Goal: Task Accomplishment & Management: Complete application form

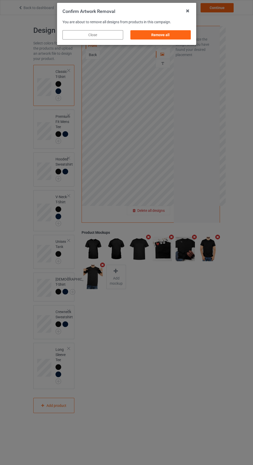
click at [168, 35] on div "Remove all" at bounding box center [160, 34] width 61 height 9
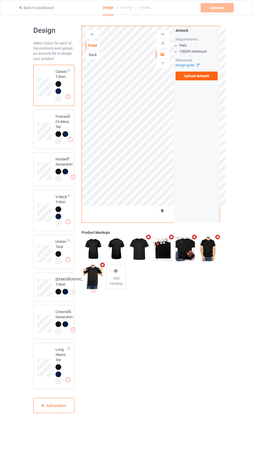
click at [205, 79] on label "Upload Artwork" at bounding box center [197, 76] width 42 height 9
click at [0, 0] on input "Upload Artwork" at bounding box center [0, 0] width 0 height 0
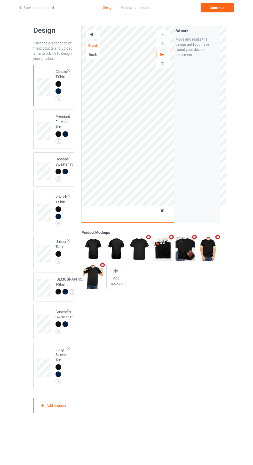
click at [220, 331] on div "Front Back Artwork Personalized text Artwork Move and resize the design until y…" at bounding box center [150, 219] width 145 height 394
click at [97, 32] on div at bounding box center [93, 34] width 14 height 5
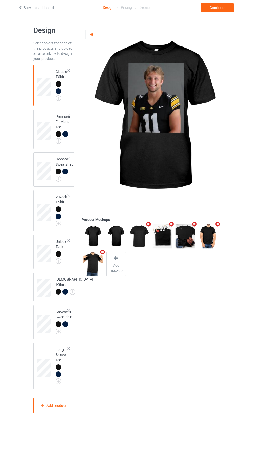
click at [0, 0] on img at bounding box center [0, 0] width 0 height 0
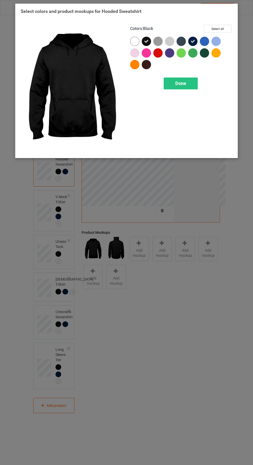
click at [193, 88] on div "Done" at bounding box center [181, 83] width 34 height 12
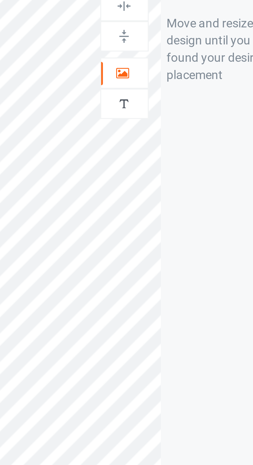
click at [163, 52] on icon at bounding box center [162, 54] width 4 height 4
click at [163, 35] on img at bounding box center [162, 34] width 5 height 5
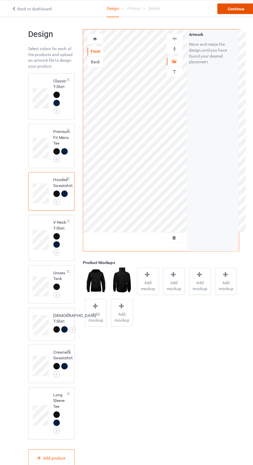
click at [215, 11] on div "Continue" at bounding box center [217, 7] width 33 height 9
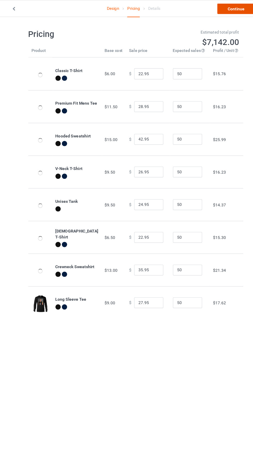
click at [223, 7] on link "Continue" at bounding box center [217, 7] width 33 height 9
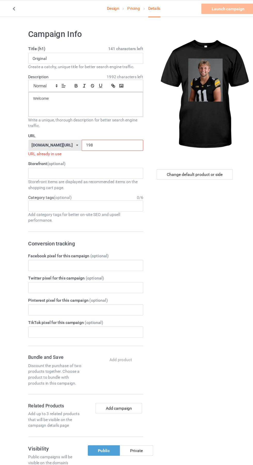
click at [108, 128] on input "198" at bounding box center [108, 129] width 54 height 10
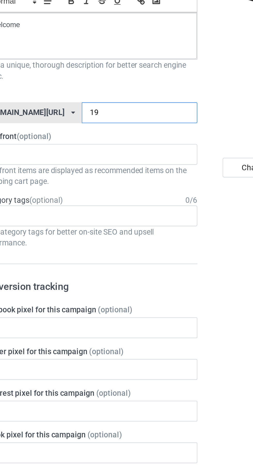
type input "195"
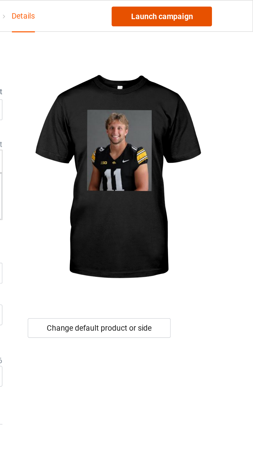
click at [216, 7] on link "Launch campaign" at bounding box center [209, 7] width 47 height 9
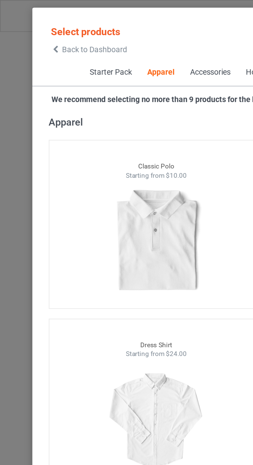
click at [31, 24] on span "Back to Dashboard" at bounding box center [44, 23] width 31 height 4
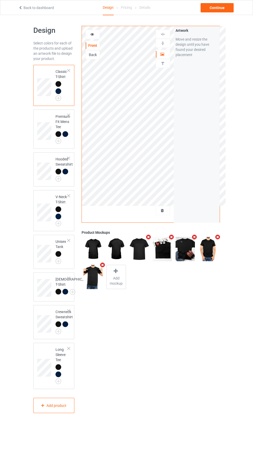
click at [166, 212] on div at bounding box center [163, 210] width 14 height 5
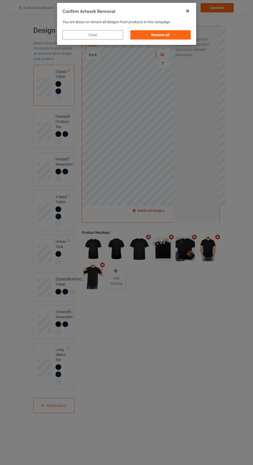
click at [166, 32] on div "Remove all" at bounding box center [160, 34] width 61 height 9
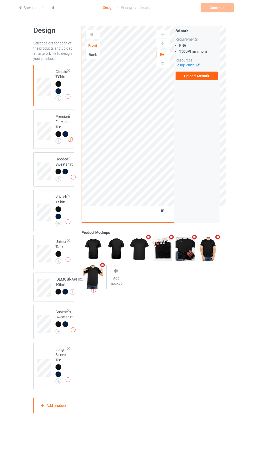
click at [210, 68] on div "Design guide" at bounding box center [197, 65] width 42 height 5
click at [204, 73] on label "Upload Artwork" at bounding box center [197, 76] width 42 height 9
click at [0, 0] on input "Upload Artwork" at bounding box center [0, 0] width 0 height 0
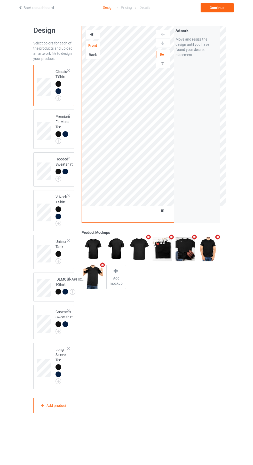
click at [0, 0] on img at bounding box center [0, 0] width 0 height 0
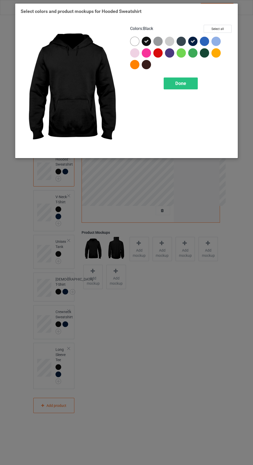
click at [186, 82] on div "Done" at bounding box center [181, 83] width 34 height 12
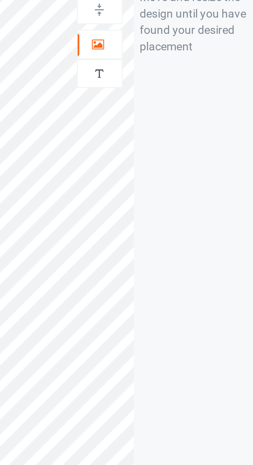
click at [166, 52] on div at bounding box center [163, 54] width 14 height 5
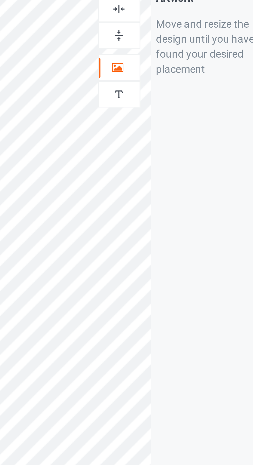
click at [165, 35] on img at bounding box center [162, 34] width 5 height 5
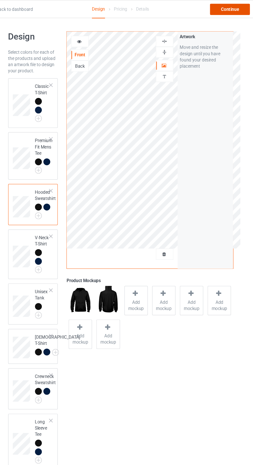
click at [217, 7] on div "Continue" at bounding box center [217, 7] width 33 height 9
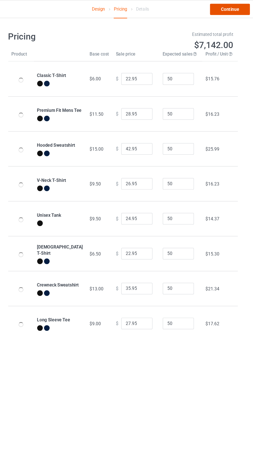
click at [223, 5] on link "Continue" at bounding box center [217, 7] width 33 height 9
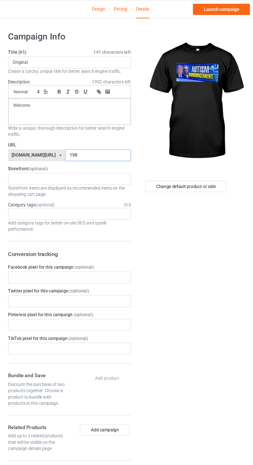
click at [104, 130] on input "198" at bounding box center [108, 129] width 54 height 10
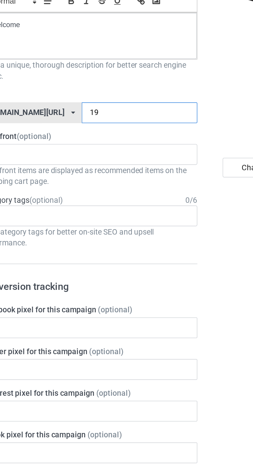
type input "194"
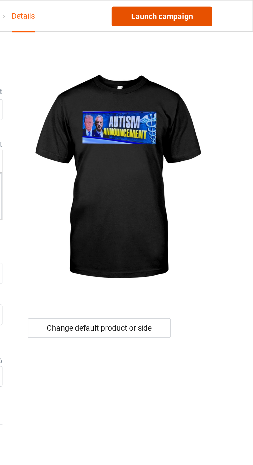
click at [218, 9] on link "Launch campaign" at bounding box center [209, 7] width 47 height 9
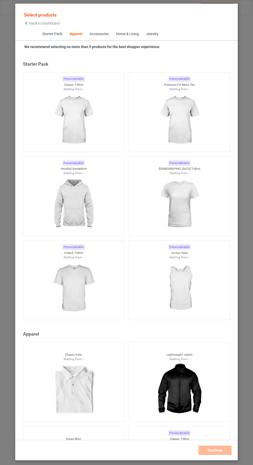
scroll to position [276, 0]
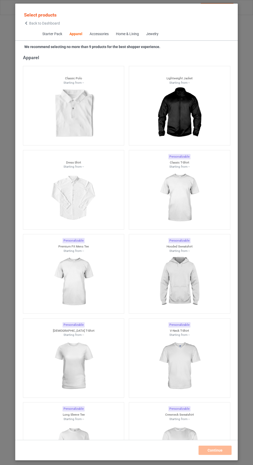
click at [34, 25] on span "Back to Dashboard" at bounding box center [44, 23] width 31 height 4
